Goal: Information Seeking & Learning: Check status

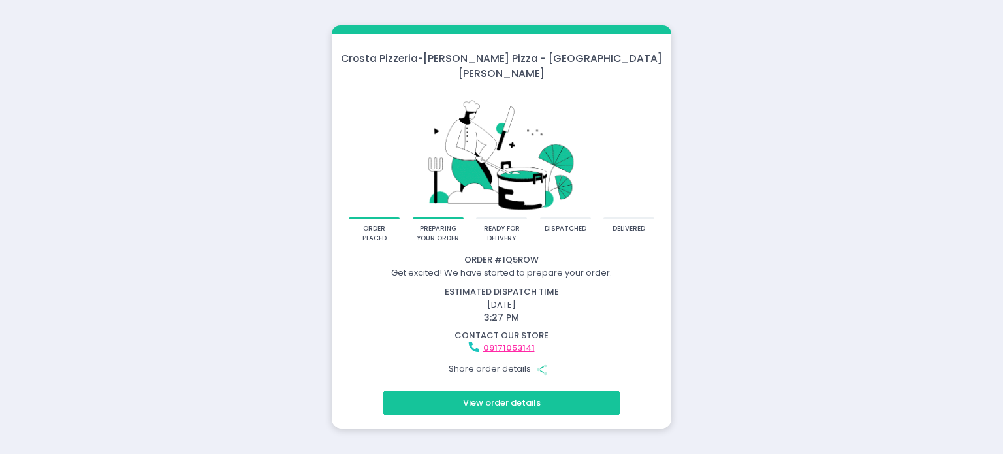
click at [520, 397] on button "View order details" at bounding box center [502, 403] width 238 height 25
click at [500, 399] on button "View order details" at bounding box center [502, 403] width 238 height 25
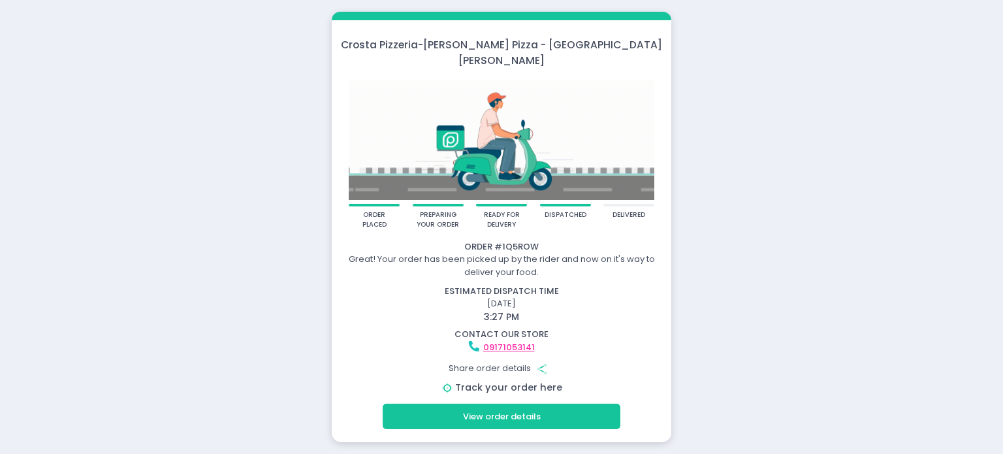
click at [507, 381] on link "Track your order here" at bounding box center [508, 387] width 107 height 13
drag, startPoint x: 540, startPoint y: 265, endPoint x: 345, endPoint y: 239, distance: 196.4
click at [345, 240] on div "Order # 1Q5ROW Great! Your order has been picked up by the rider and now on it'…" at bounding box center [502, 259] width 336 height 39
